Goal: Check status

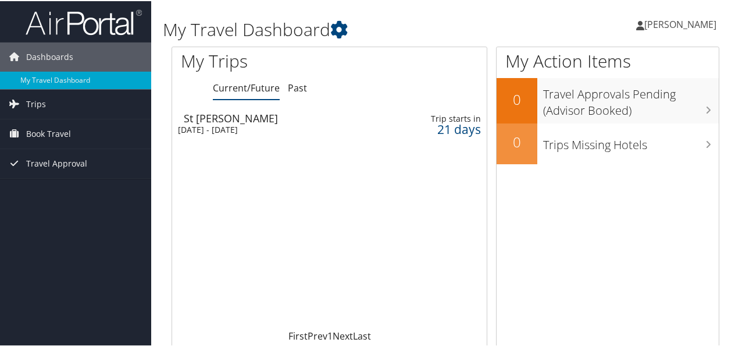
click at [289, 127] on div "[DATE] - [DATE]" at bounding box center [275, 128] width 194 height 10
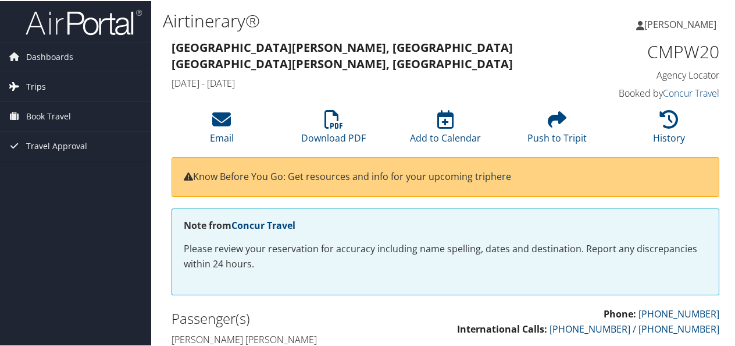
click at [40, 81] on span "Trips" at bounding box center [36, 85] width 20 height 29
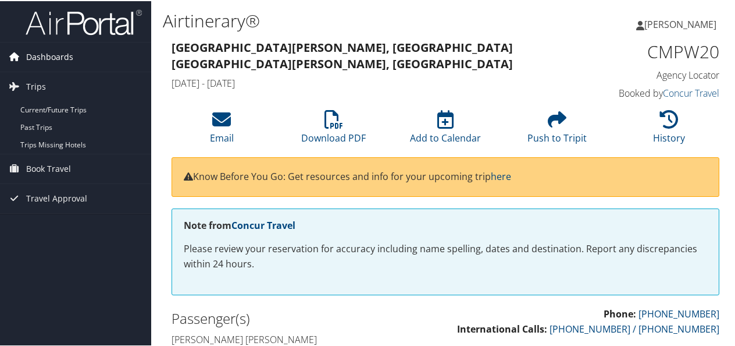
click at [48, 54] on span "Dashboards" at bounding box center [49, 55] width 47 height 29
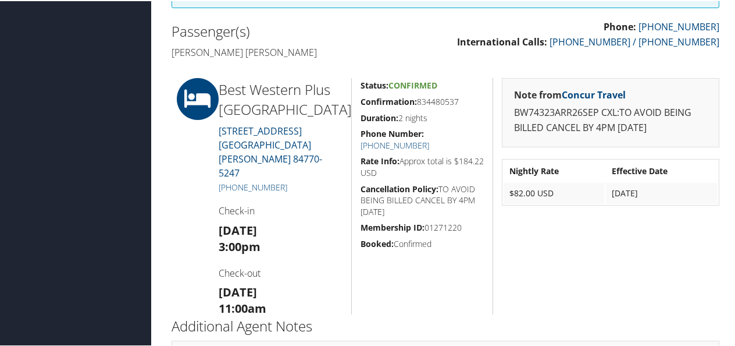
scroll to position [287, 0]
